Goal: Check status

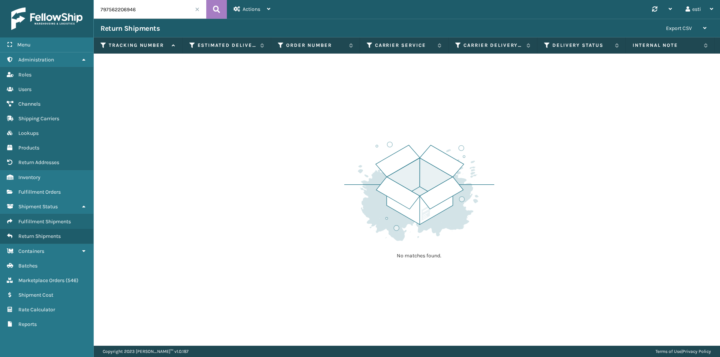
click at [173, 184] on div "No matches found." at bounding box center [407, 200] width 626 height 292
click at [57, 189] on span "Fulfillment Orders" at bounding box center [39, 192] width 42 height 6
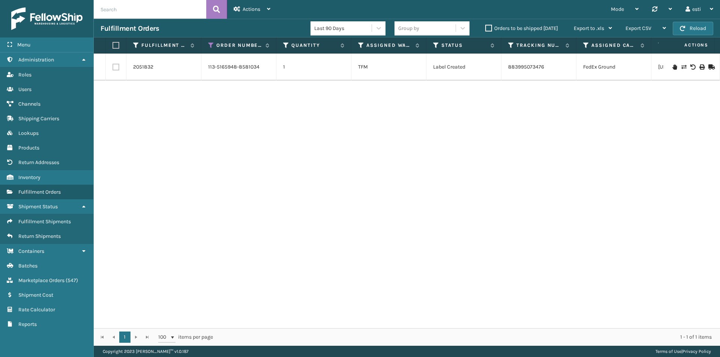
click at [348, 207] on div "2051832 113-5165948-8581034 1 TFM Label Created 883995073476 FedEx Ground [US_S…" at bounding box center [407, 191] width 626 height 275
click at [209, 44] on icon at bounding box center [211, 45] width 6 height 7
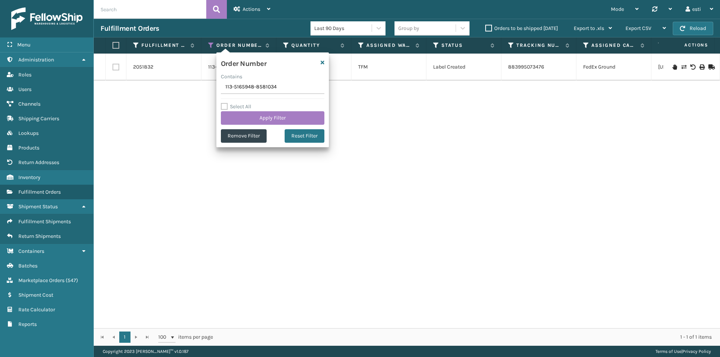
click at [164, 140] on div "2051832 113-5165948-8581034 1 TFM Label Created 883995073476 FedEx Ground [US_S…" at bounding box center [407, 191] width 626 height 275
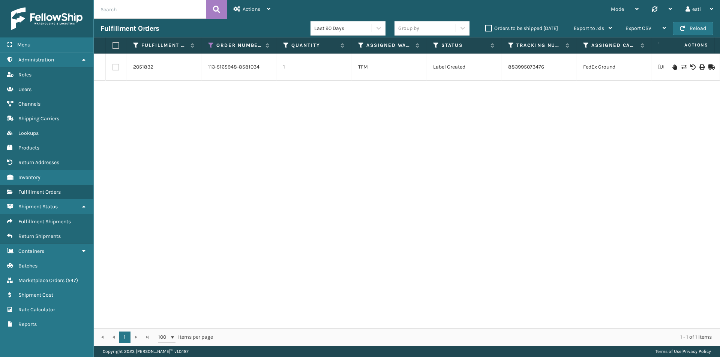
click at [190, 7] on input "text" at bounding box center [150, 9] width 112 height 19
click at [252, 13] on div "Actions" at bounding box center [252, 9] width 37 height 19
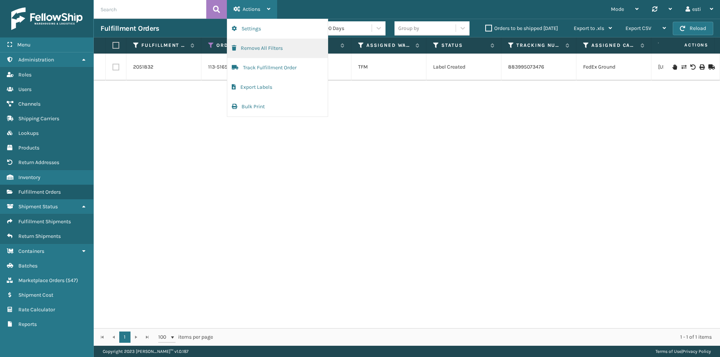
click at [247, 46] on button "Remove All Filters" at bounding box center [277, 48] width 100 height 19
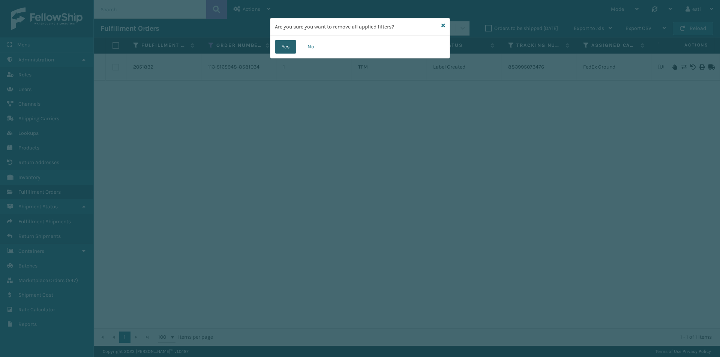
click at [278, 48] on button "Yes" at bounding box center [285, 46] width 21 height 13
